Goal: Task Accomplishment & Management: Use online tool/utility

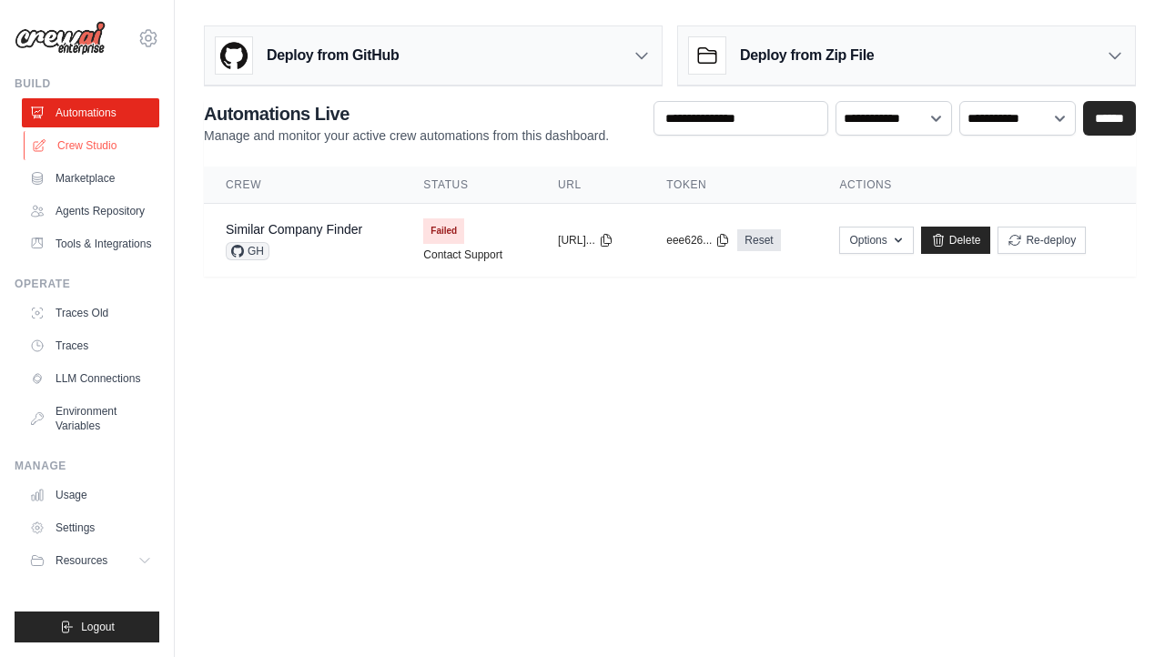
click at [81, 150] on link "Crew Studio" at bounding box center [92, 145] width 137 height 29
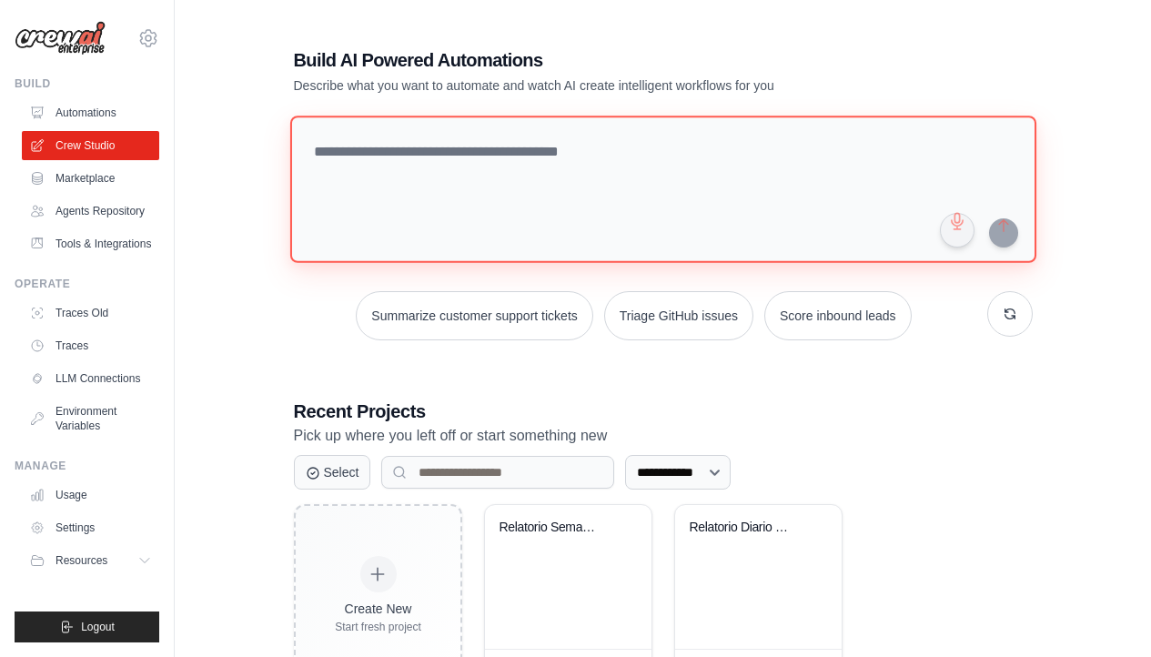
click at [501, 159] on textarea at bounding box center [662, 189] width 746 height 147
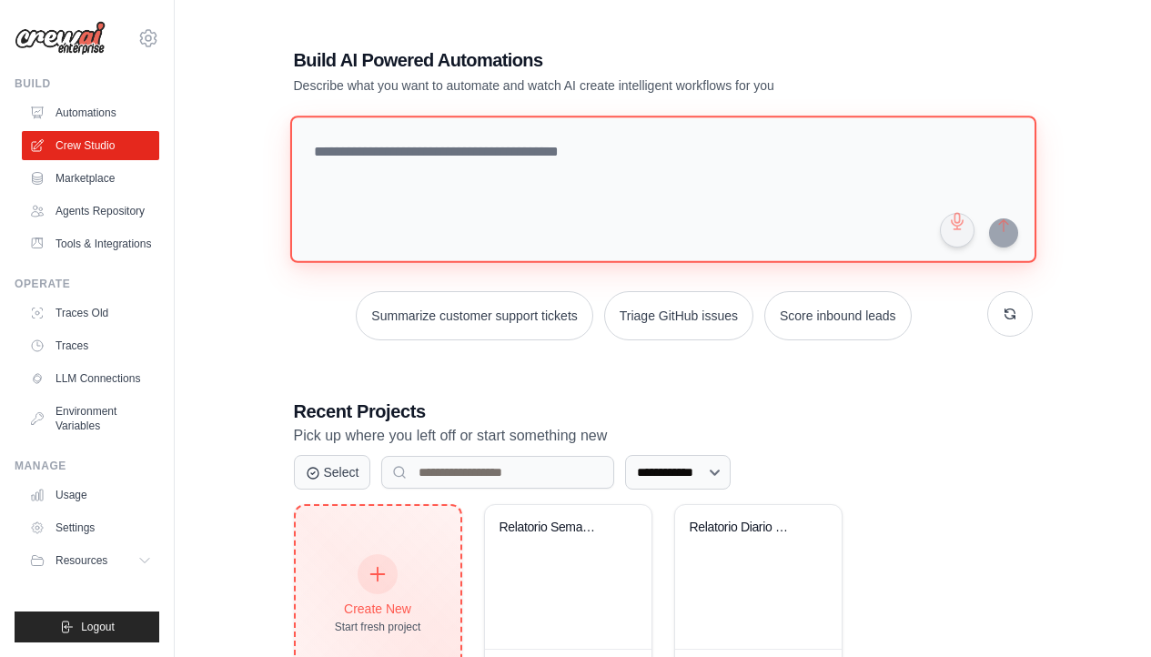
scroll to position [76, 0]
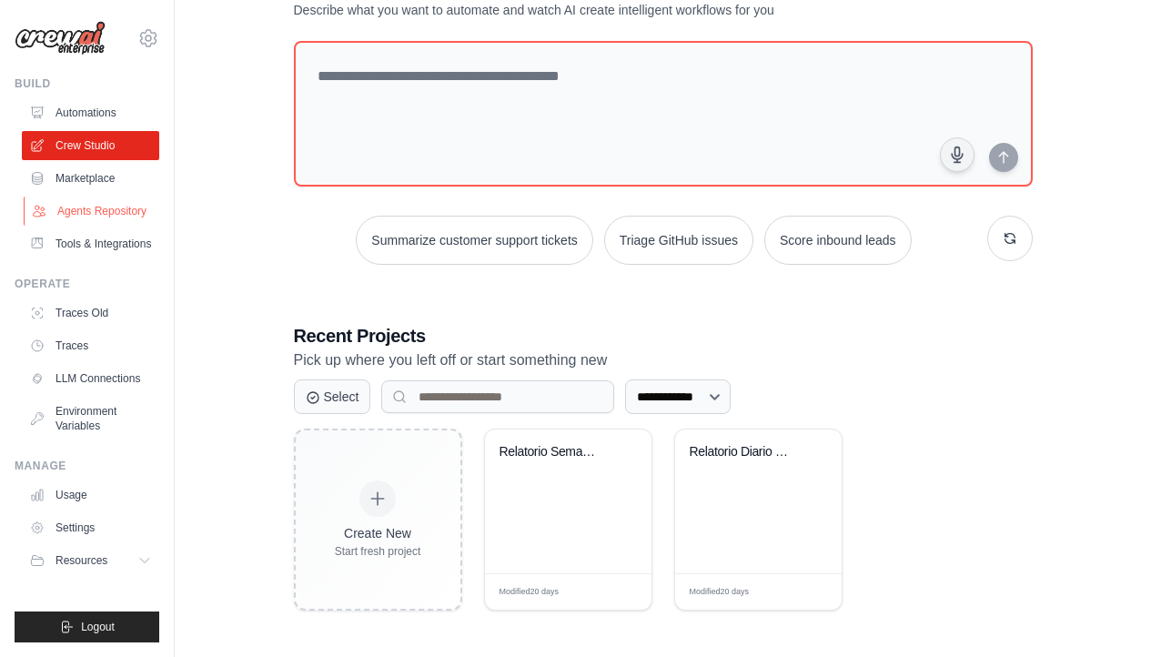
click at [81, 213] on link "Agents Repository" at bounding box center [92, 211] width 137 height 29
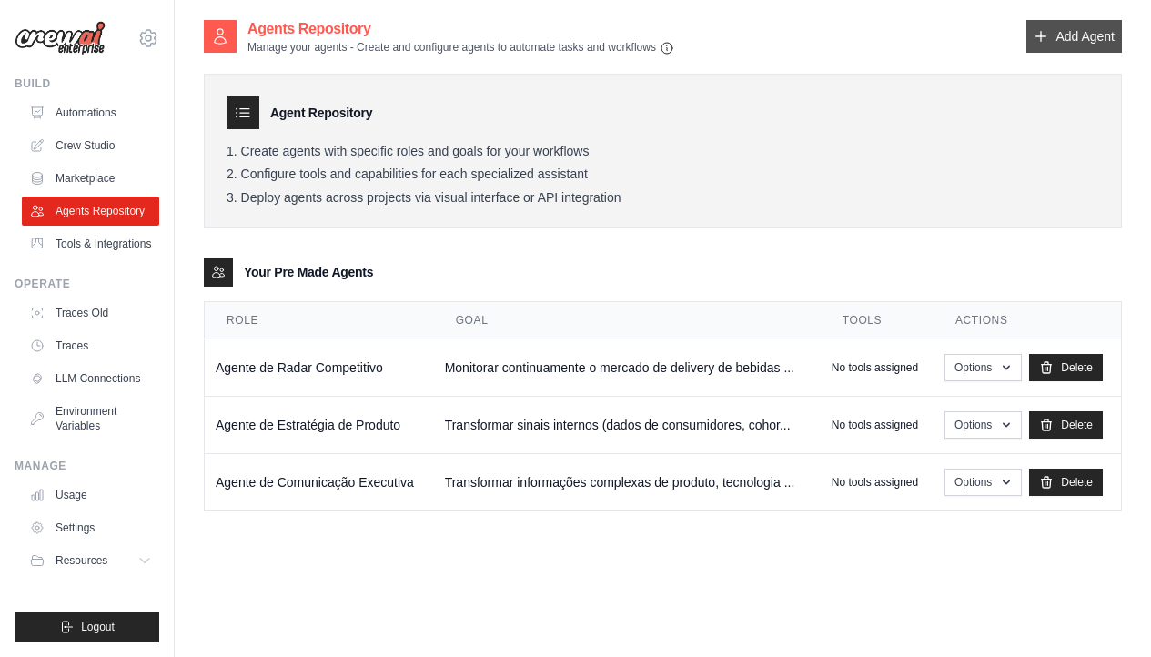
click at [1077, 28] on link "Add Agent" at bounding box center [1075, 36] width 96 height 33
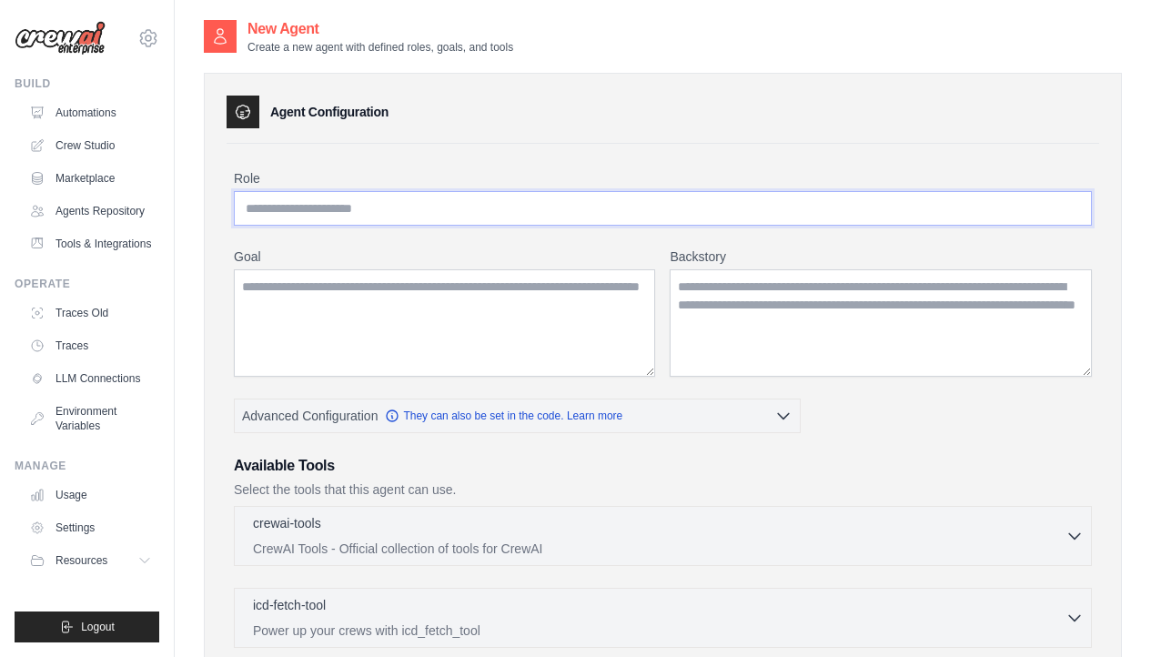
click at [574, 210] on input "Role" at bounding box center [663, 208] width 858 height 35
click at [605, 327] on textarea "Goal" at bounding box center [444, 322] width 421 height 107
click at [771, 333] on textarea "Backstory" at bounding box center [881, 322] width 422 height 107
click at [807, 86] on div "Agent Configuration Role Goal Backstory Advanced Configuration" at bounding box center [663, 570] width 918 height 995
click at [865, 46] on div "New Agent Create a new agent with defined roles, goals, and tools" at bounding box center [663, 36] width 918 height 36
